Goal: Task Accomplishment & Management: Manage account settings

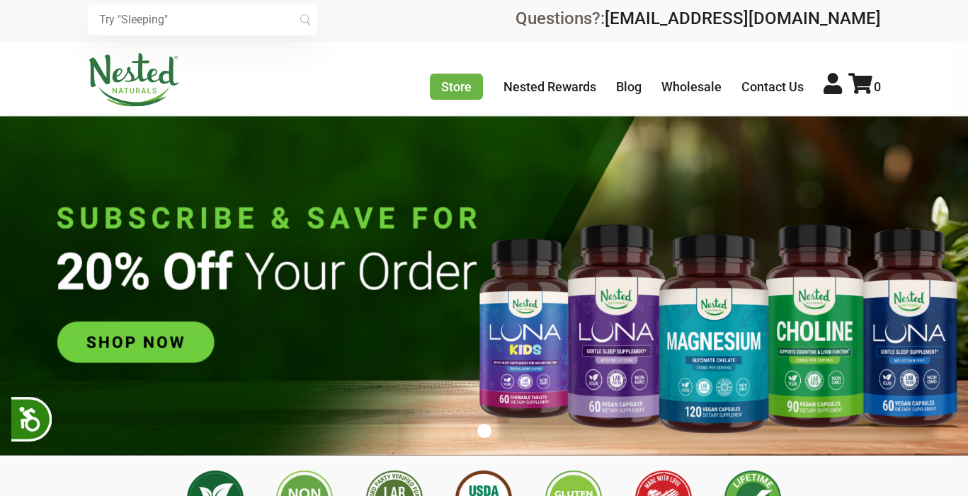
scroll to position [4, 0]
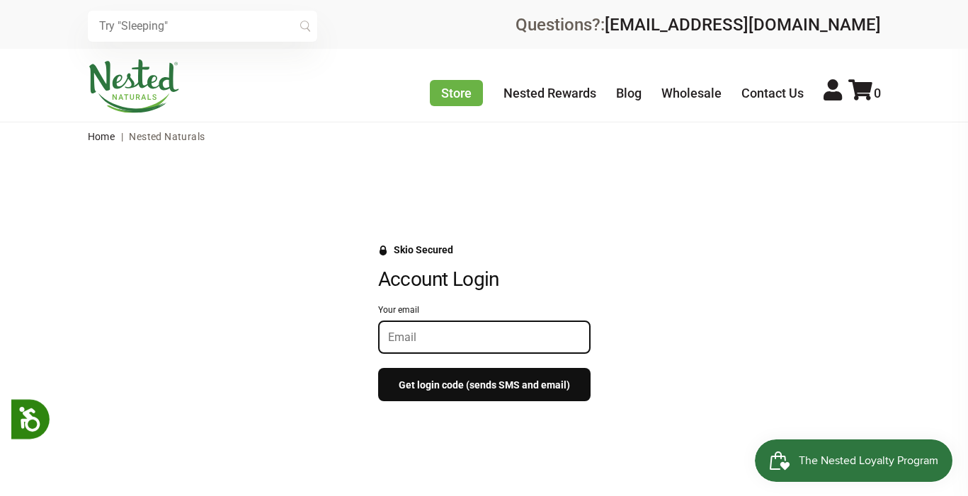
click at [505, 331] on input "Your email" at bounding box center [484, 337] width 193 height 13
type input "[EMAIL_ADDRESS][DOMAIN_NAME]"
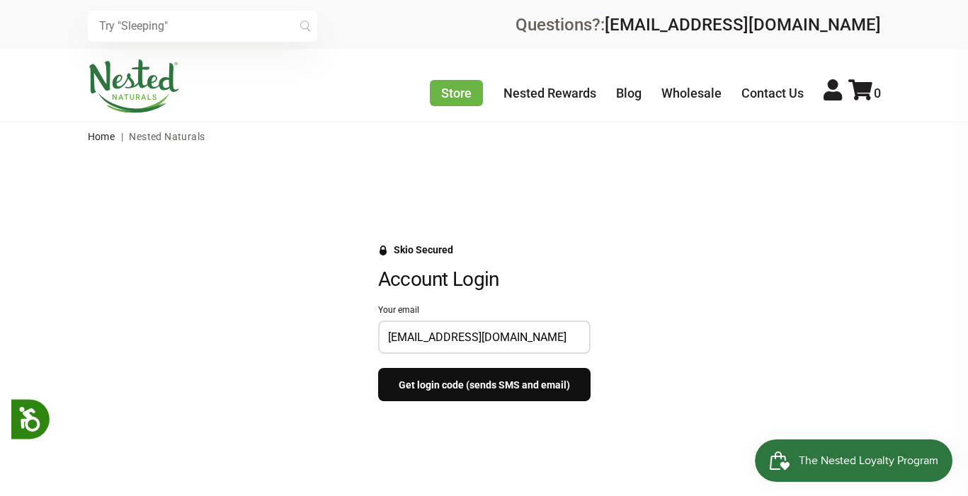
click at [470, 389] on button "Get login code (sends SMS and email)" at bounding box center [484, 384] width 212 height 33
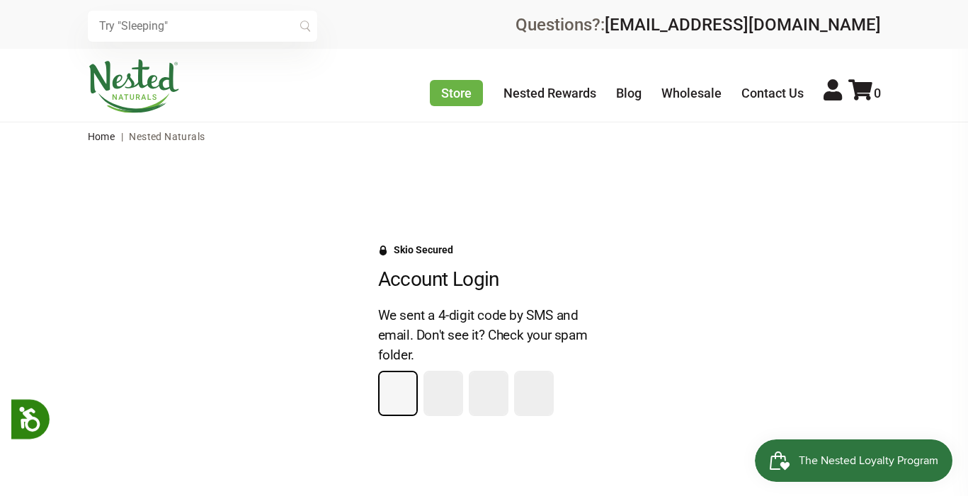
type input "8"
type input "4"
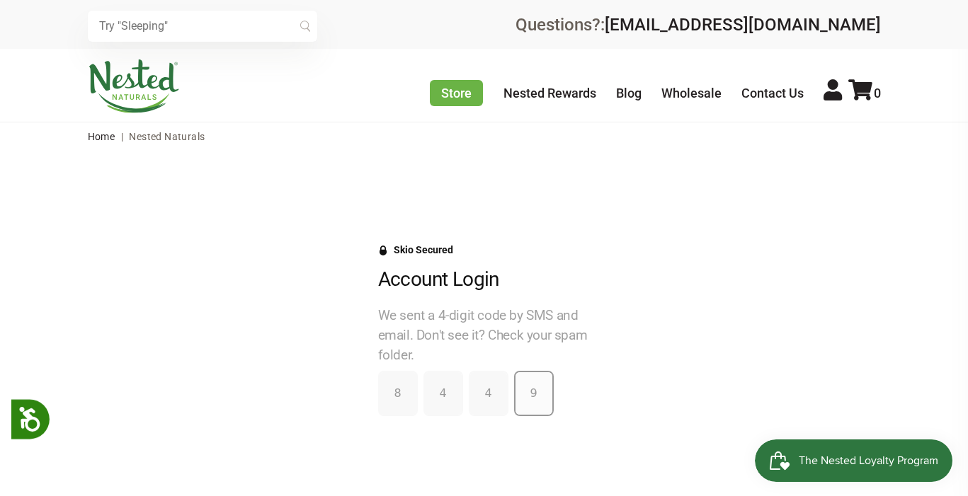
type input "9"
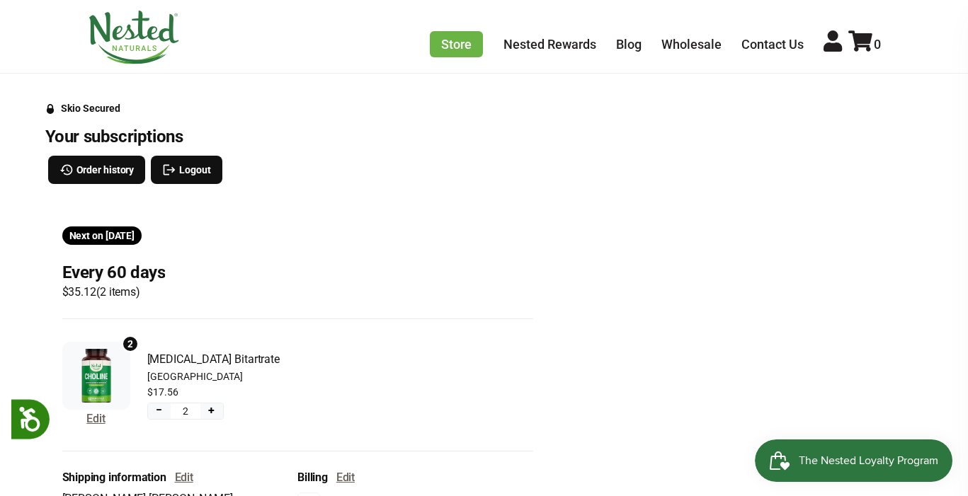
scroll to position [142, 0]
click at [134, 233] on span "Oct 22, 2025" at bounding box center [119, 234] width 29 height 11
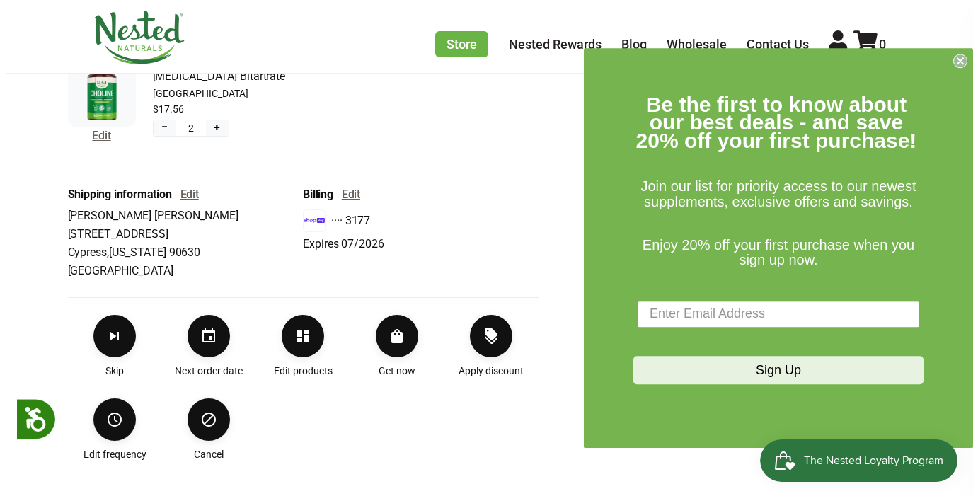
scroll to position [424, 0]
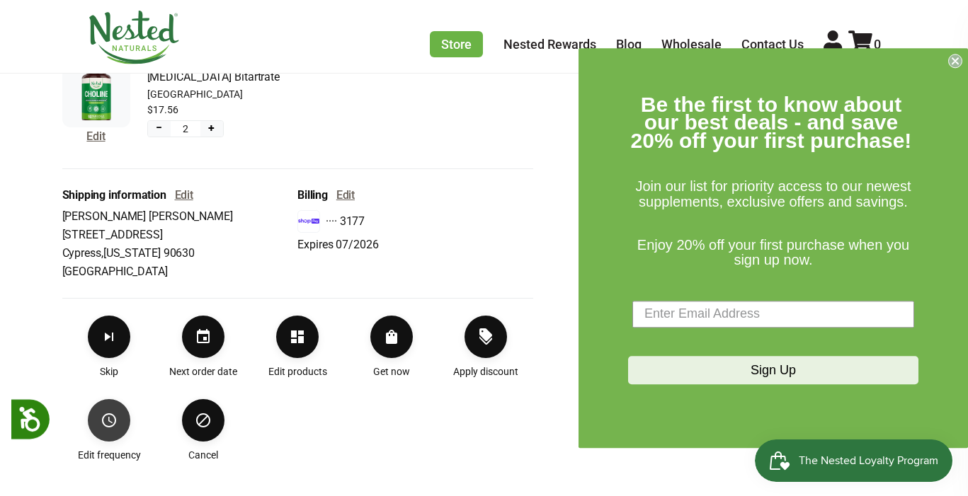
click at [117, 423] on icon "Edit frequency" at bounding box center [109, 420] width 17 height 17
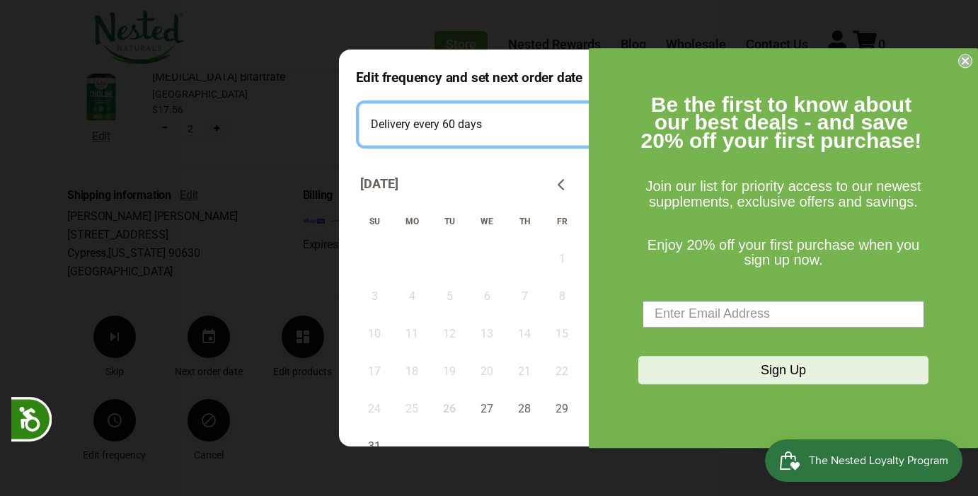
select testing "Delivery every 90 days"
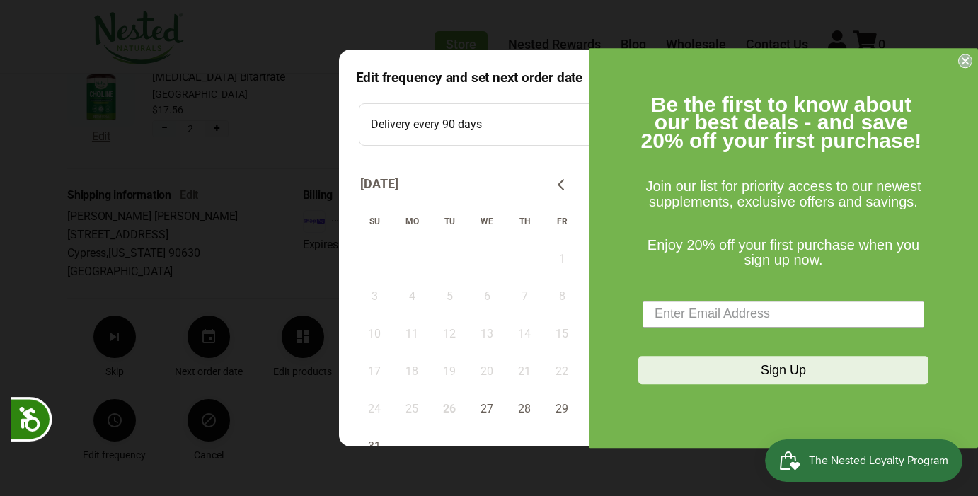
click at [966, 60] on circle "Close dialog" at bounding box center [965, 60] width 13 height 13
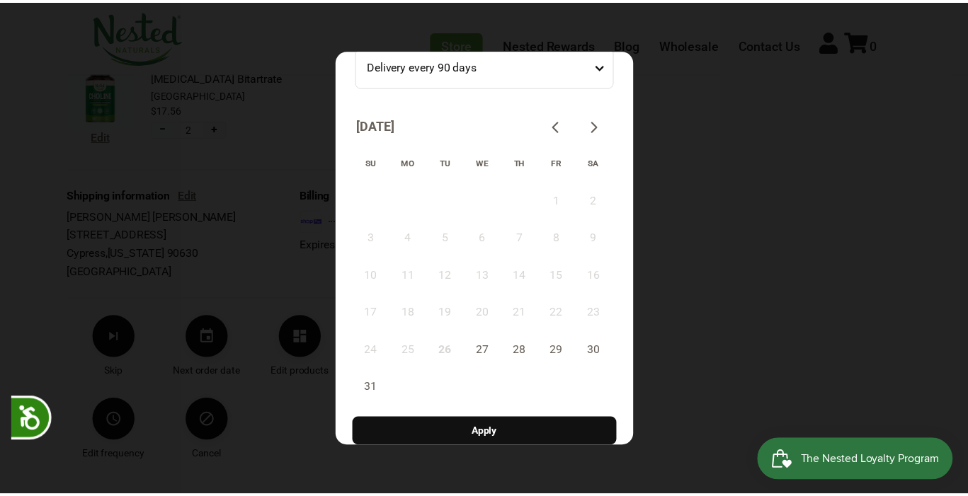
scroll to position [59, 0]
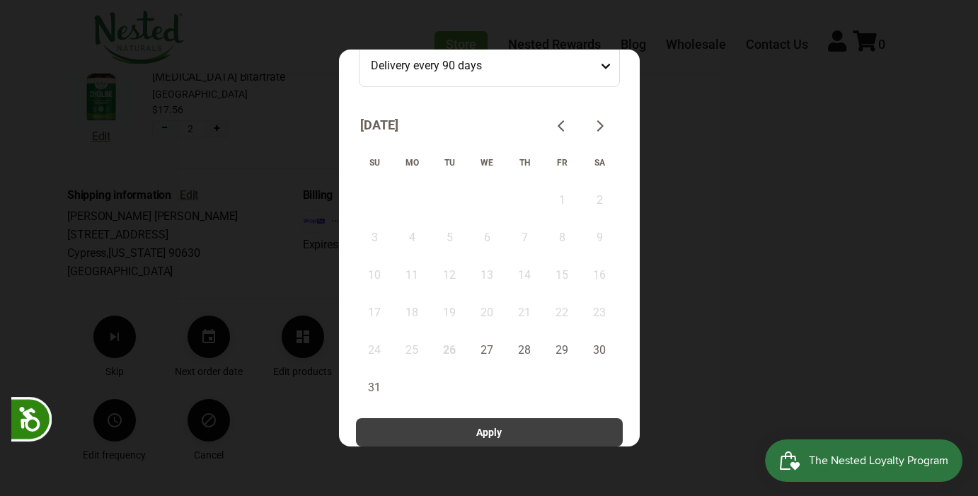
click at [476, 432] on span "Apply" at bounding box center [488, 433] width 25 height 16
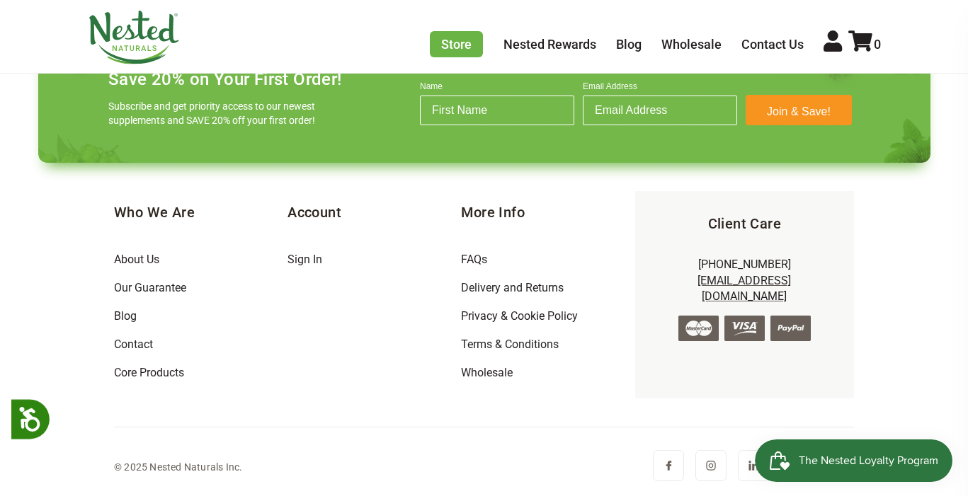
scroll to position [1051, 0]
